Goal: Use online tool/utility: Utilize a website feature to perform a specific function

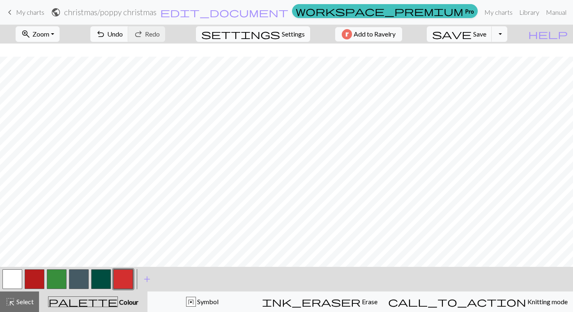
scroll to position [15, 0]
click at [17, 278] on button "button" at bounding box center [12, 279] width 20 height 20
click at [57, 282] on button "button" at bounding box center [57, 279] width 20 height 20
click at [15, 284] on button "button" at bounding box center [12, 279] width 20 height 20
click at [55, 284] on button "button" at bounding box center [57, 279] width 20 height 20
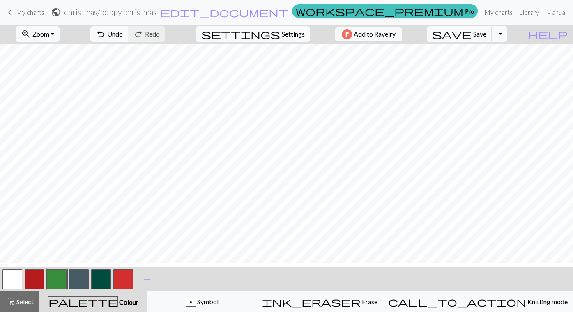
click at [14, 284] on button "button" at bounding box center [12, 279] width 20 height 20
click at [57, 285] on button "button" at bounding box center [57, 279] width 20 height 20
click at [486, 38] on span "Save" at bounding box center [479, 34] width 13 height 8
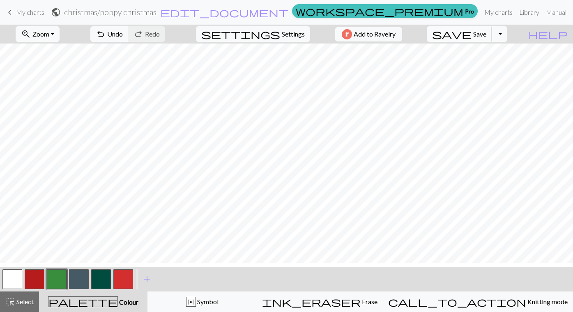
click at [486, 38] on span "Save" at bounding box center [479, 34] width 13 height 8
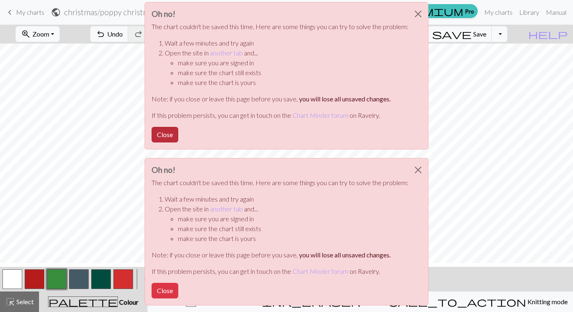
click at [151, 142] on button "Close" at bounding box center [164, 135] width 27 height 16
click at [428, 20] on button "Close" at bounding box center [418, 13] width 20 height 23
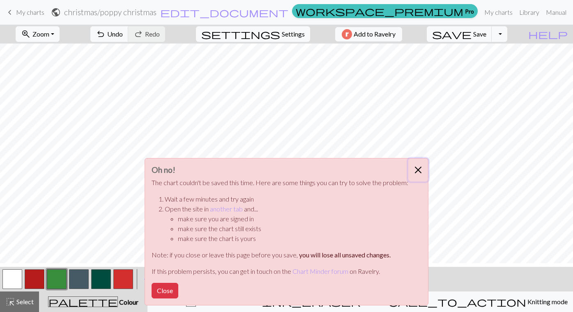
click at [428, 158] on button "Close" at bounding box center [418, 169] width 20 height 23
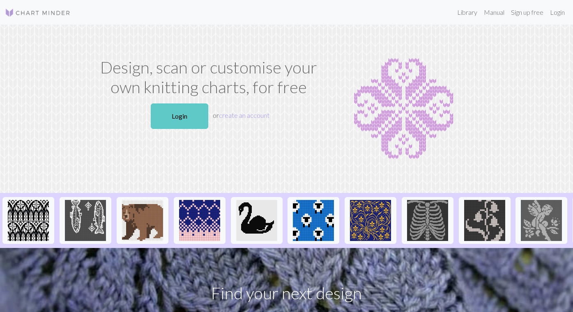
click at [172, 129] on link "Login" at bounding box center [179, 115] width 57 height 25
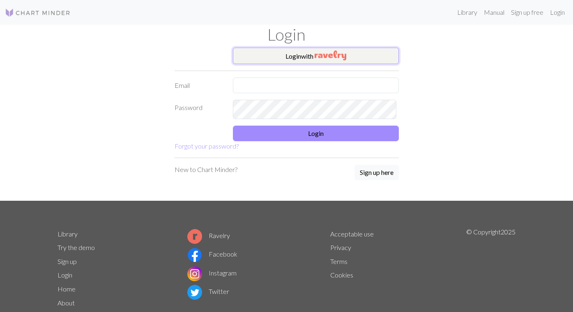
click at [353, 64] on button "Login with" at bounding box center [316, 56] width 166 height 16
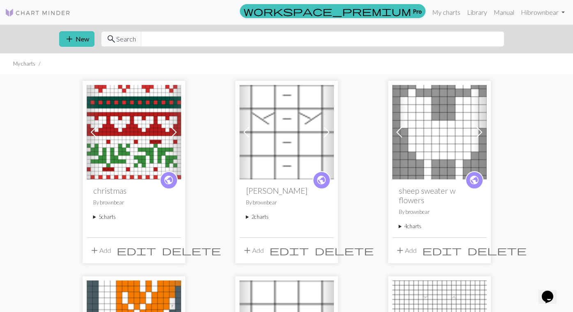
click at [97, 221] on summary "5 charts" at bounding box center [133, 217] width 81 height 8
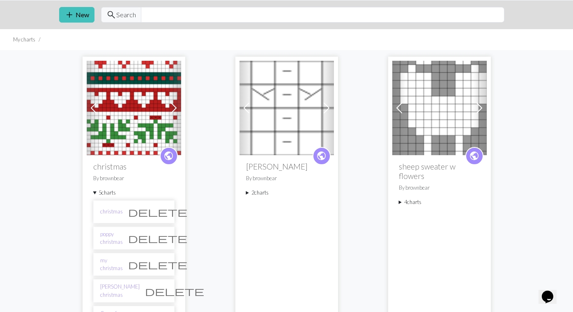
scroll to position [63, 0]
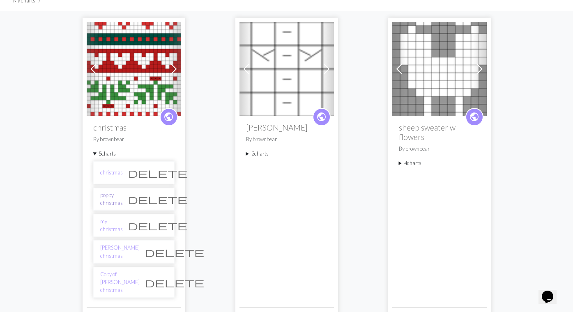
click at [113, 207] on link "poppy christmas" at bounding box center [111, 199] width 23 height 16
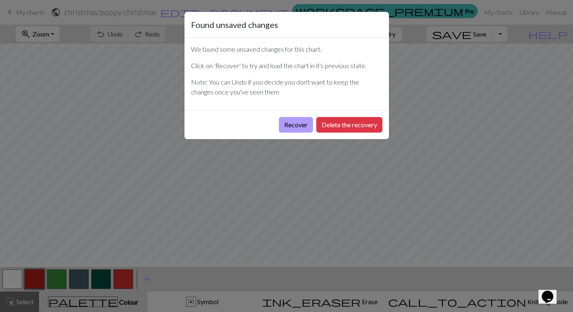
click at [279, 133] on button "Recover" at bounding box center [296, 125] width 34 height 16
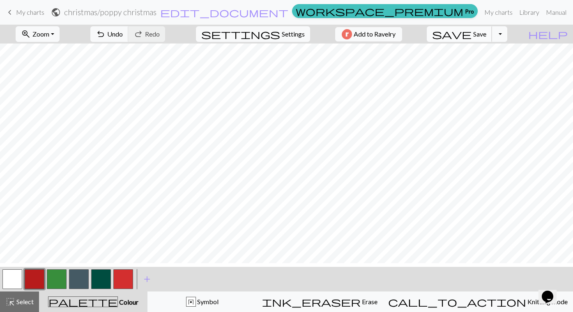
click at [484, 38] on span "Save" at bounding box center [479, 34] width 13 height 8
click at [484, 44] on div "Chart saved Chart saved" at bounding box center [286, 32] width 573 height 65
